Goal: Task Accomplishment & Management: Complete application form

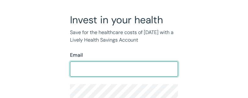
scroll to position [22, 0]
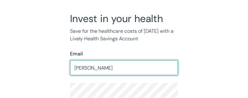
type input "[PERSON_NAME][EMAIL_ADDRESS][PERSON_NAME][DOMAIN_NAME]"
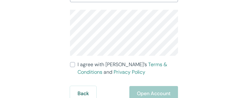
scroll to position [97, 0]
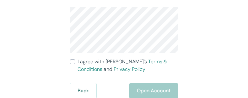
click at [55, 71] on div "Invest in your health Save for the healthcare costs of [DATE] with a Lively Hea…" at bounding box center [122, 17] width 221 height 161
click at [189, 57] on div "Invest in your health Save for the healthcare costs of [DATE] with a Lively Hea…" at bounding box center [122, 17] width 221 height 161
click at [150, 86] on div "Back Open Account" at bounding box center [124, 90] width 108 height 15
click at [70, 62] on input "I agree with Lively’s Terms & Conditions and Privacy Policy" at bounding box center [72, 61] width 5 height 5
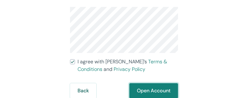
click at [153, 89] on button "Open Account" at bounding box center [153, 90] width 49 height 15
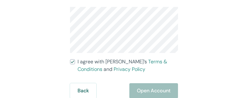
scroll to position [111, 0]
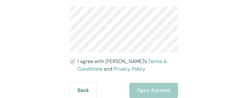
click at [152, 89] on div "Back Open Account" at bounding box center [124, 90] width 108 height 15
click at [72, 60] on input "I agree with Lively’s Terms & Conditions and Privacy Policy" at bounding box center [72, 61] width 5 height 5
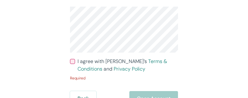
scroll to position [119, 0]
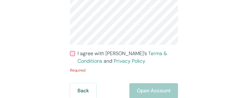
click at [73, 53] on input "I agree with Lively’s Terms & Conditions and Privacy Policy" at bounding box center [72, 53] width 5 height 5
checkbox input "true"
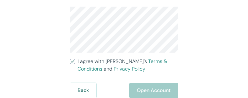
scroll to position [111, 0]
click at [162, 87] on div "Back Open Account" at bounding box center [124, 90] width 108 height 15
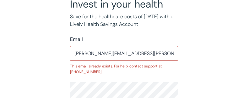
scroll to position [36, 0]
